Goal: Task Accomplishment & Management: Manage account settings

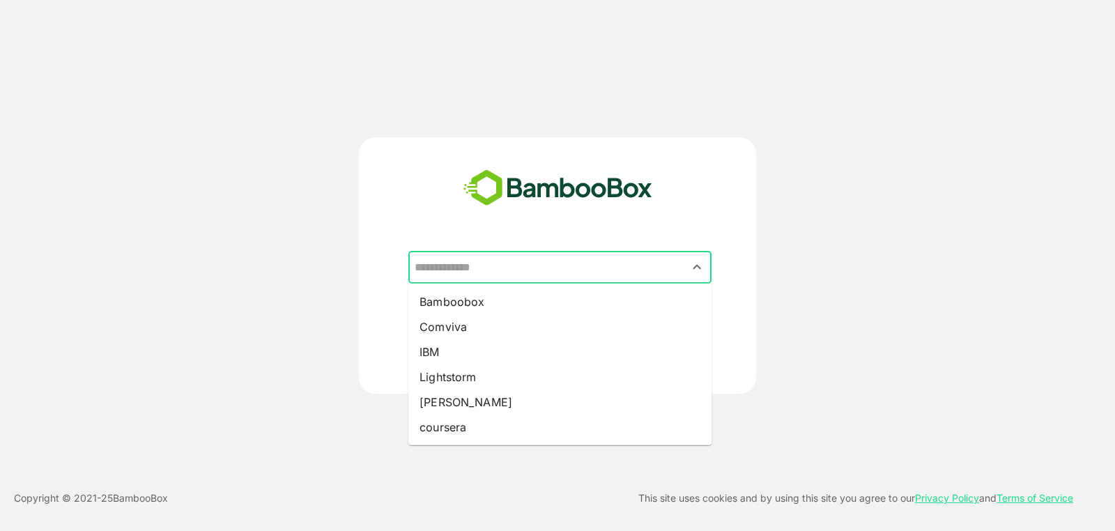
click at [546, 280] on input "text" at bounding box center [560, 267] width 298 height 26
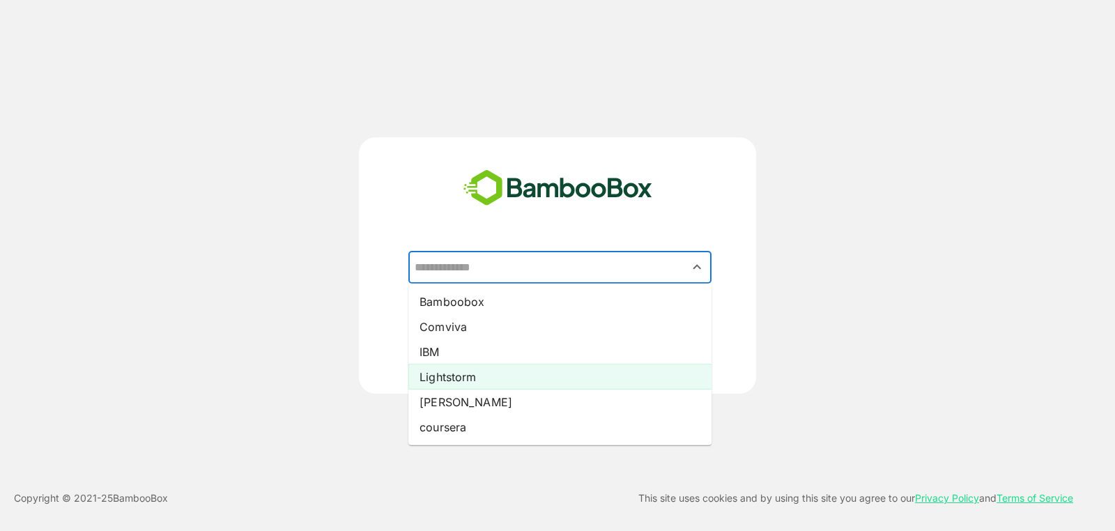
click at [497, 383] on li "Lightstorm" at bounding box center [560, 377] width 303 height 25
type input "**********"
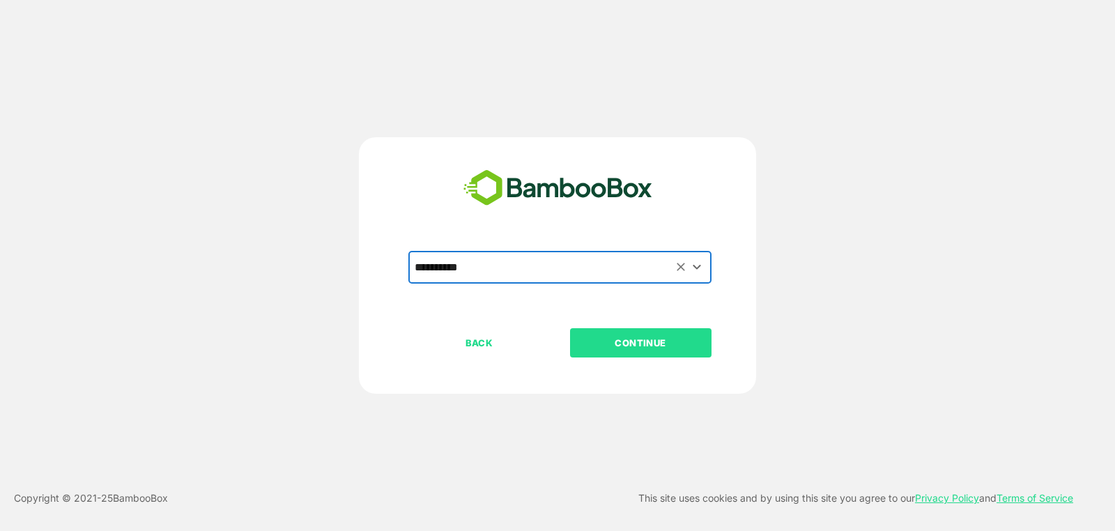
click at [592, 348] on p "CONTINUE" at bounding box center [640, 342] width 139 height 15
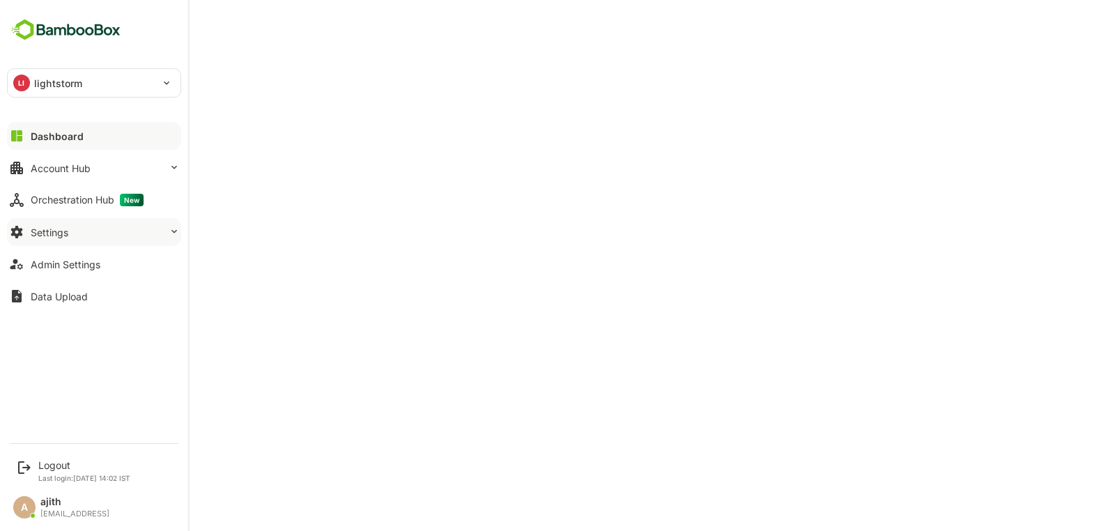
click at [34, 235] on div "Settings" at bounding box center [50, 233] width 38 height 12
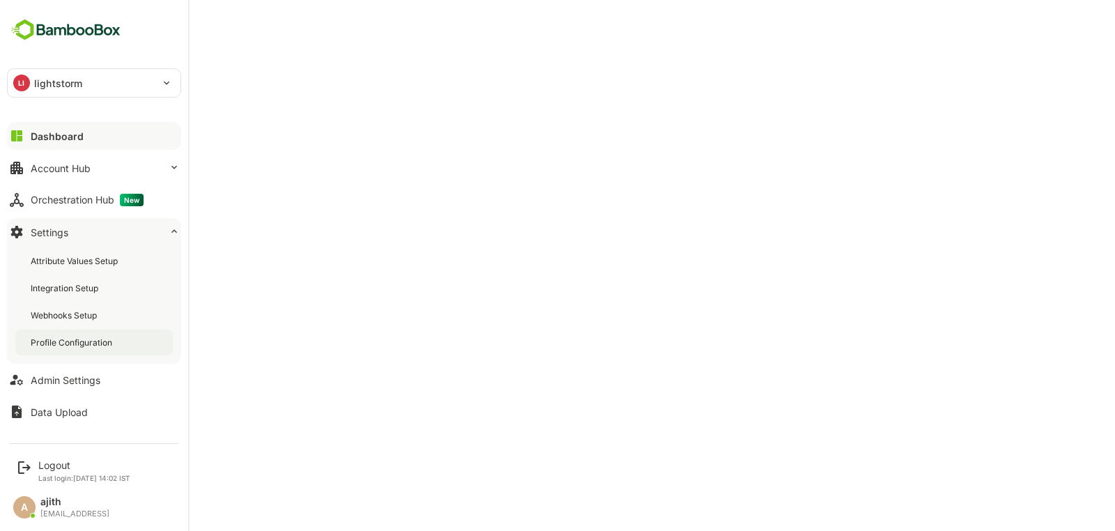
click at [107, 335] on div "Profile Configuration" at bounding box center [94, 343] width 158 height 26
click at [79, 139] on div "Dashboard" at bounding box center [56, 136] width 50 height 12
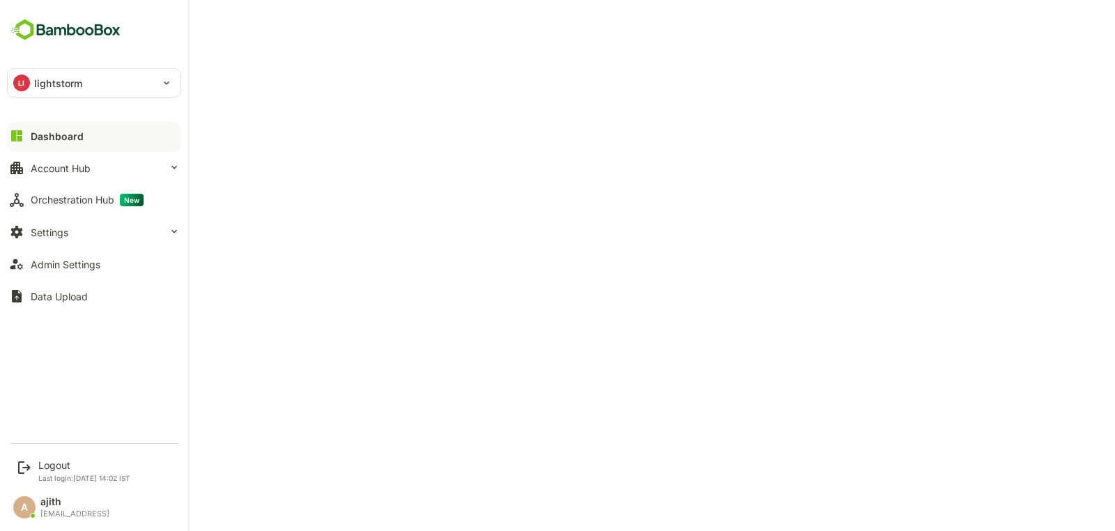
click at [64, 144] on div at bounding box center [94, 148] width 174 height 8
click at [66, 135] on div "Dashboard" at bounding box center [57, 136] width 53 height 12
click at [63, 222] on button "Settings" at bounding box center [94, 232] width 174 height 28
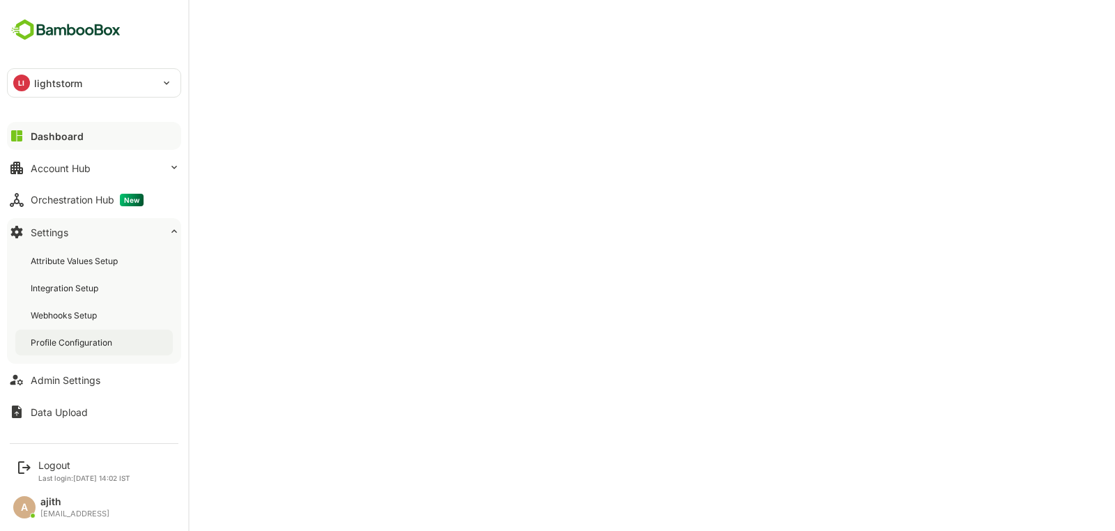
click at [77, 338] on div "Profile Configuration" at bounding box center [73, 343] width 84 height 12
click at [96, 162] on button "Account Hub" at bounding box center [94, 168] width 174 height 28
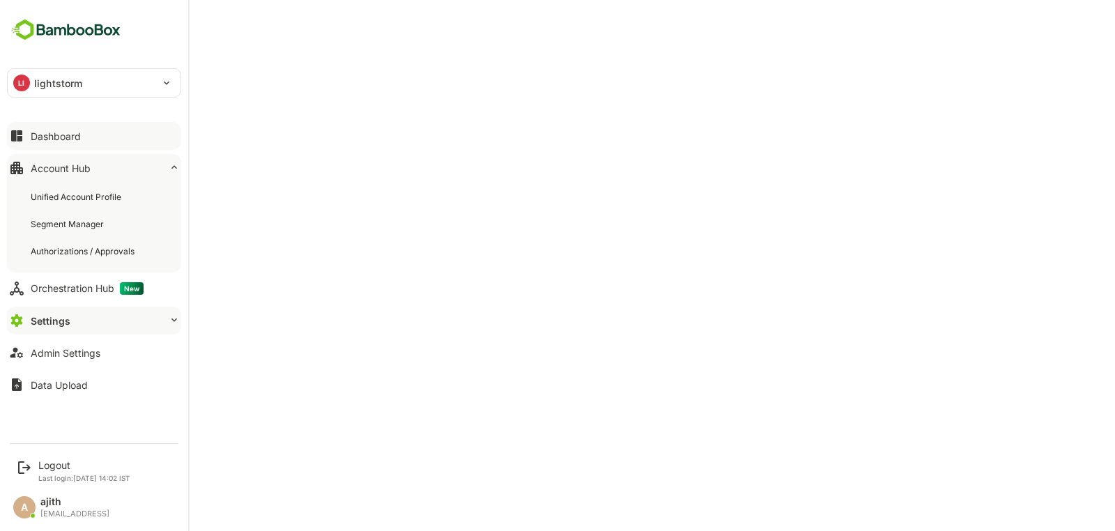
click at [71, 137] on div "Dashboard" at bounding box center [56, 136] width 50 height 12
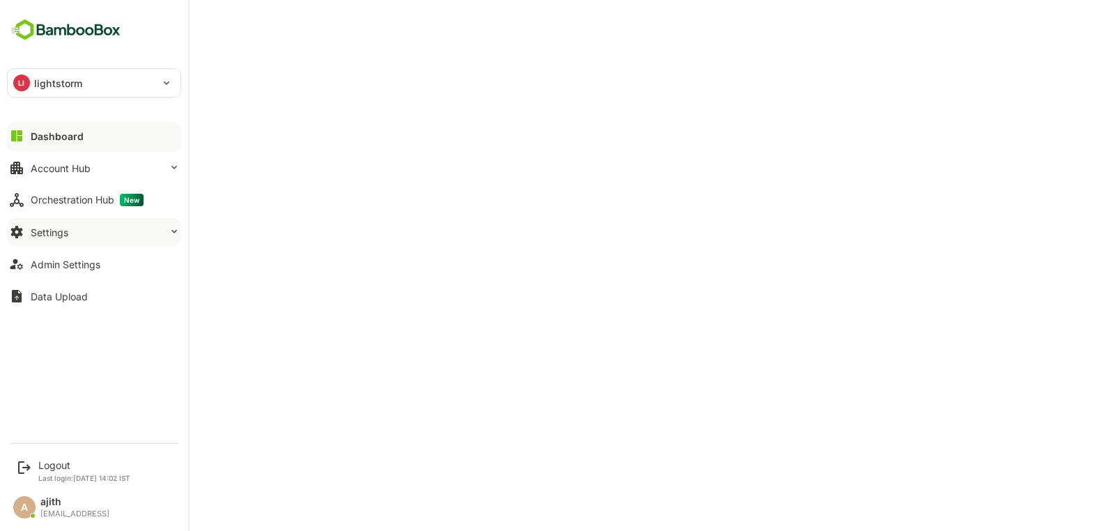
click at [100, 234] on button "Settings" at bounding box center [94, 232] width 174 height 28
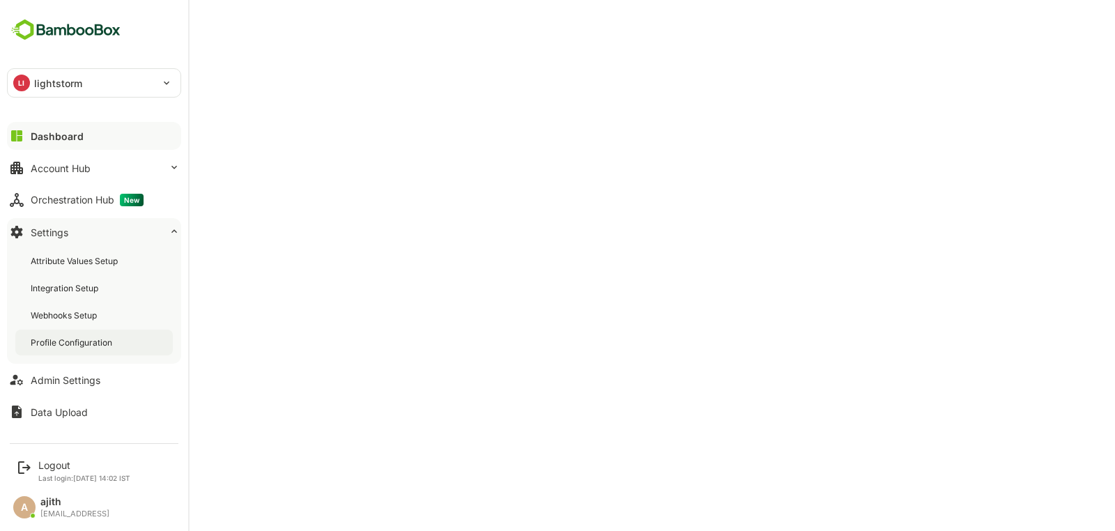
click at [74, 344] on div "Profile Configuration" at bounding box center [73, 343] width 84 height 12
